Goal: Task Accomplishment & Management: Manage account settings

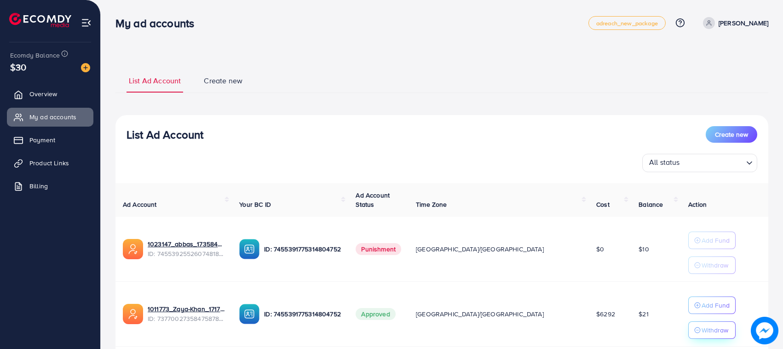
scroll to position [64, 0]
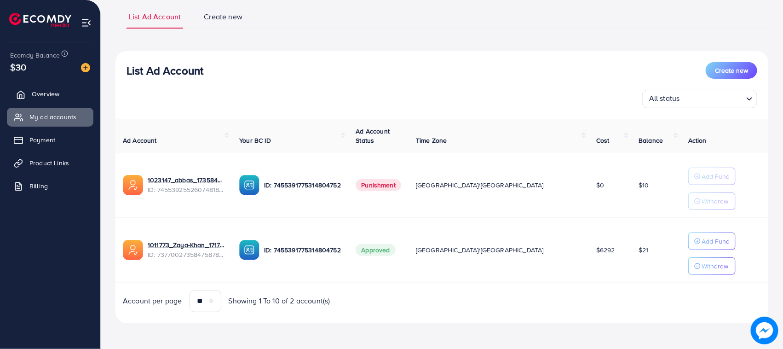
click at [45, 91] on span "Overview" at bounding box center [46, 93] width 28 height 9
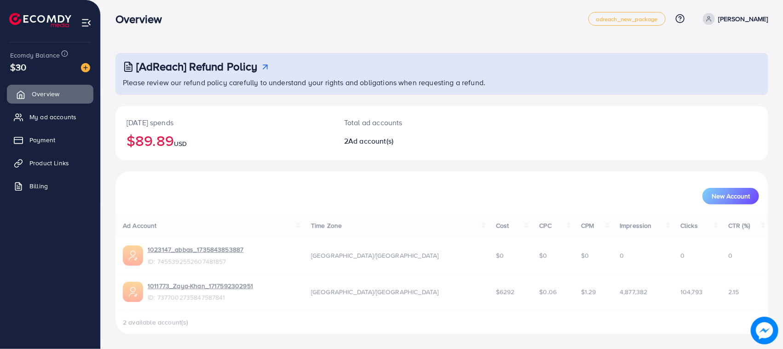
scroll to position [0, 0]
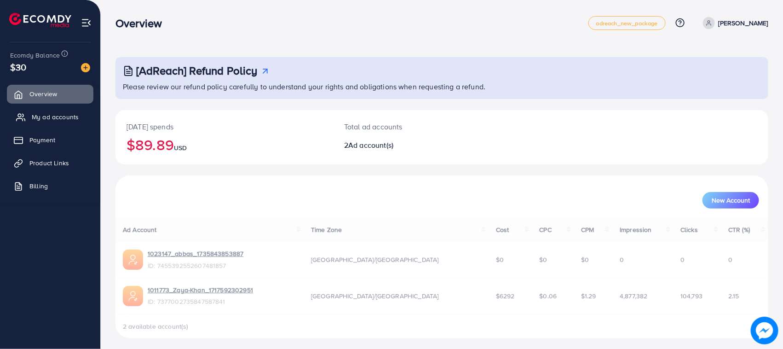
click at [73, 113] on span "My ad accounts" at bounding box center [55, 116] width 47 height 9
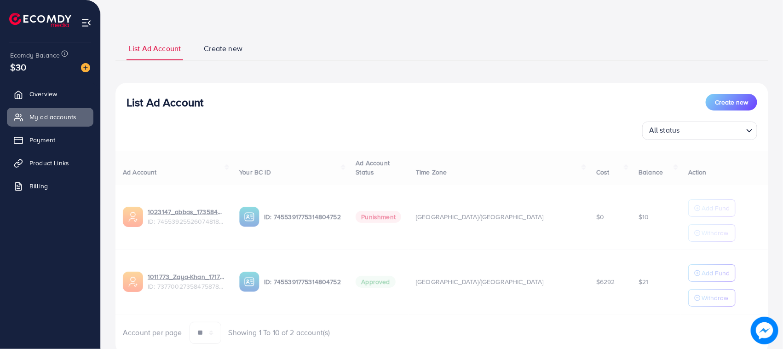
scroll to position [64, 0]
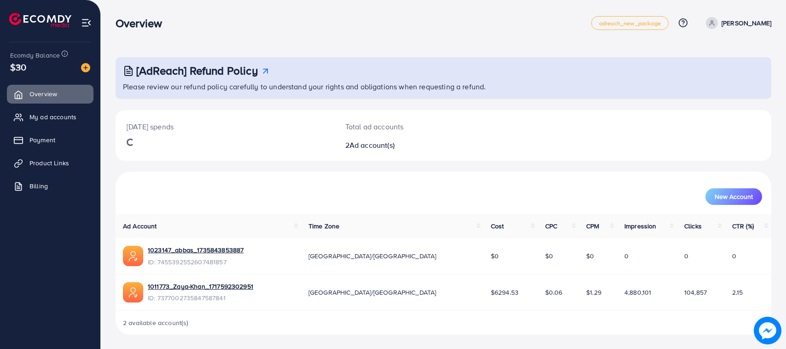
click at [94, 8] on div "Overview adreach_new_package Help Center Contact Support Plans and Pricing Term…" at bounding box center [393, 174] width 786 height 349
click at [194, 37] on nav "Overview adreach_new_package Help Center Contact Support Plans and Pricing Term…" at bounding box center [443, 22] width 655 height 33
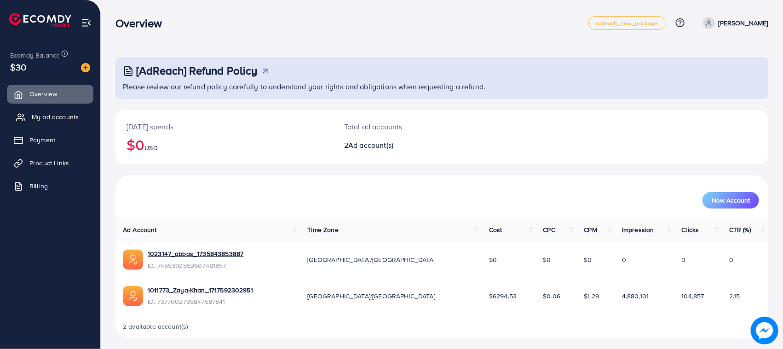
click at [61, 110] on link "My ad accounts" at bounding box center [50, 117] width 87 height 18
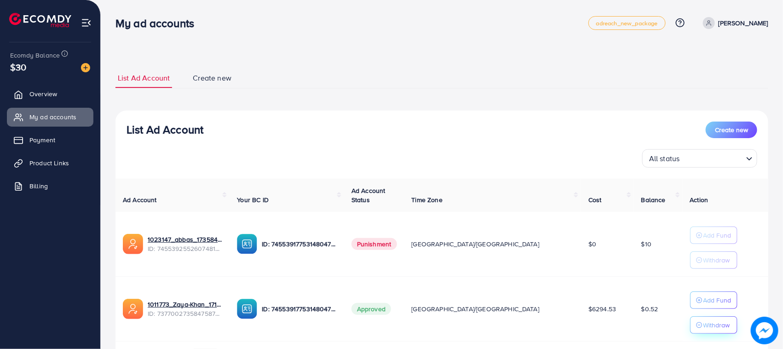
scroll to position [60, 0]
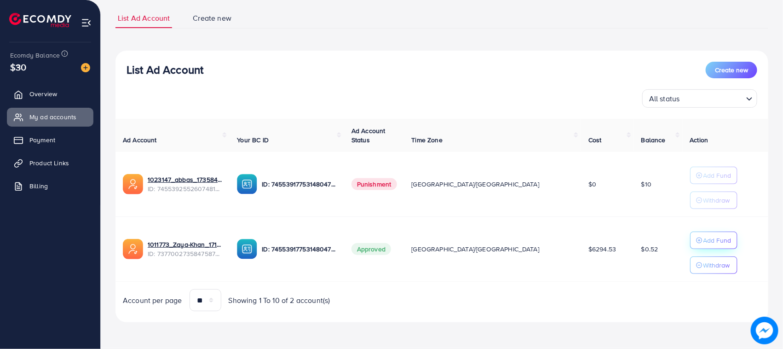
click at [701, 249] on button "Add Fund" at bounding box center [713, 240] width 47 height 17
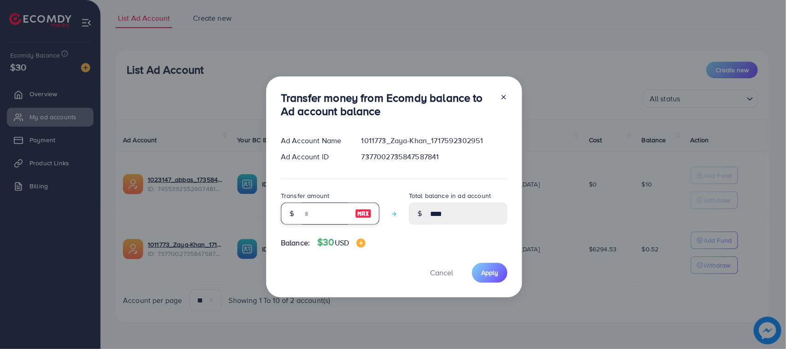
click at [346, 205] on input "number" at bounding box center [325, 214] width 46 height 22
type input "*"
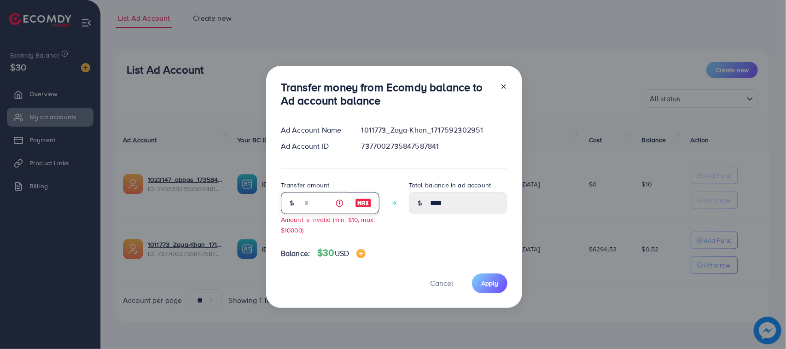
type input "****"
type input "**"
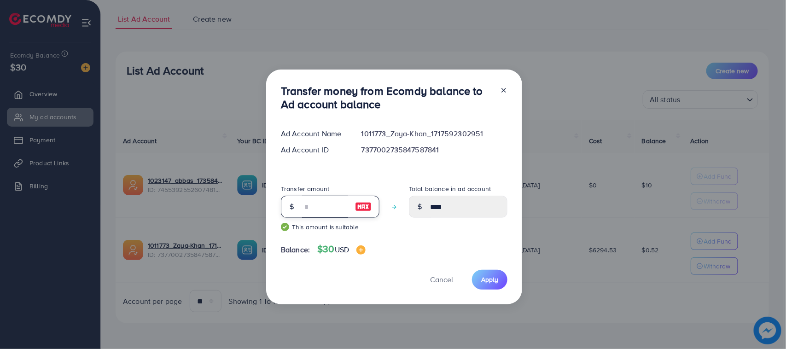
type input "*****"
type input "**"
click at [481, 275] on span "Apply" at bounding box center [489, 279] width 17 height 9
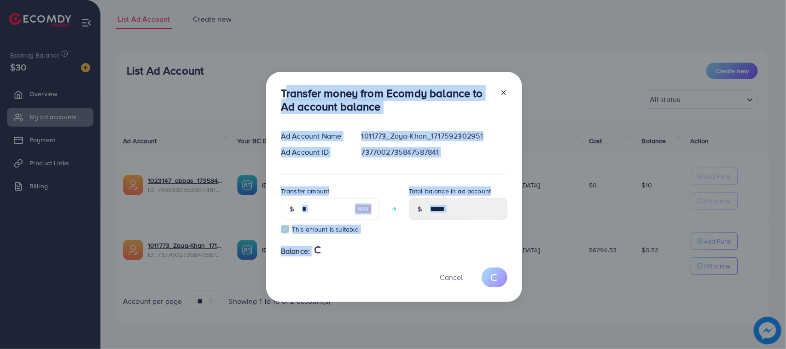
drag, startPoint x: 270, startPoint y: 92, endPoint x: 335, endPoint y: 280, distance: 198.7
click at [360, 298] on div "Transfer money from Ecomdy balance to Ad account balance Ad Account Name 101177…" at bounding box center [394, 187] width 256 height 230
type input "****"
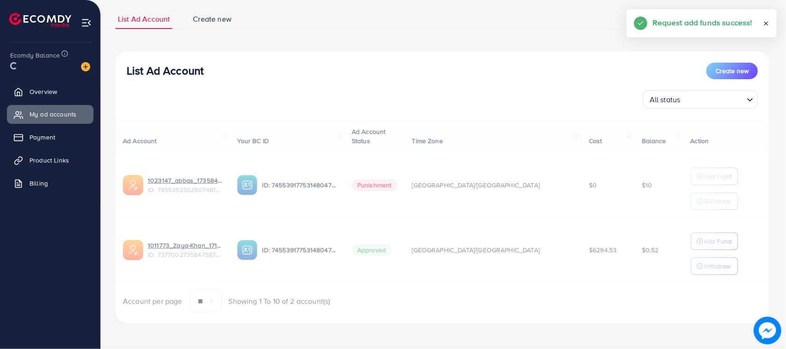
click at [328, 263] on div "Cancel" at bounding box center [394, 253] width 226 height 20
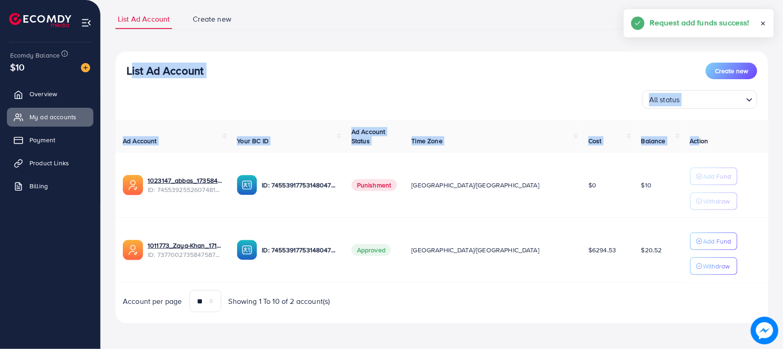
drag, startPoint x: 128, startPoint y: 70, endPoint x: 679, endPoint y: 133, distance: 555.0
click at [679, 133] on div "List Ad Account Create new All status Loading... Ad Account Your BC ID Ad Accou…" at bounding box center [442, 188] width 653 height 272
click at [303, 68] on div "List Ad Account Create new" at bounding box center [442, 71] width 631 height 17
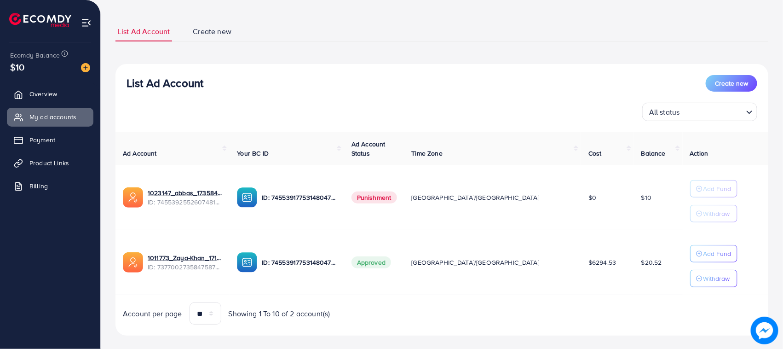
scroll to position [2, 0]
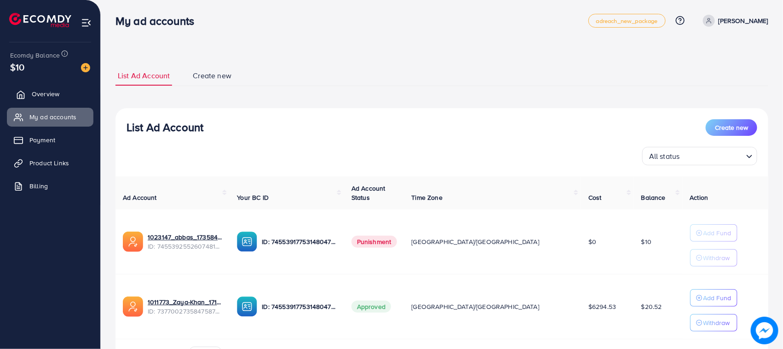
click at [20, 95] on polyline at bounding box center [21, 97] width 2 height 4
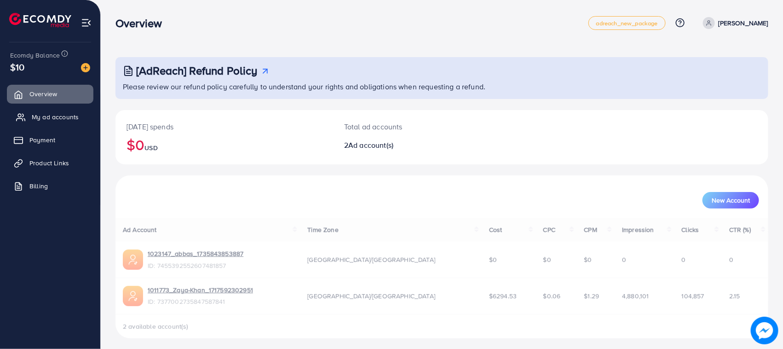
click at [51, 117] on span "My ad accounts" at bounding box center [55, 116] width 47 height 9
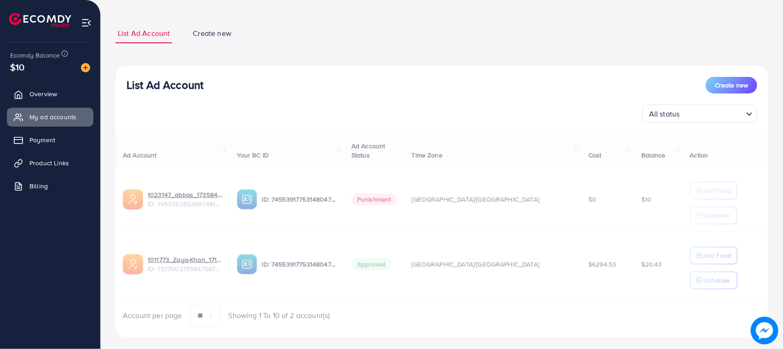
scroll to position [60, 0]
